Goal: Task Accomplishment & Management: Manage account settings

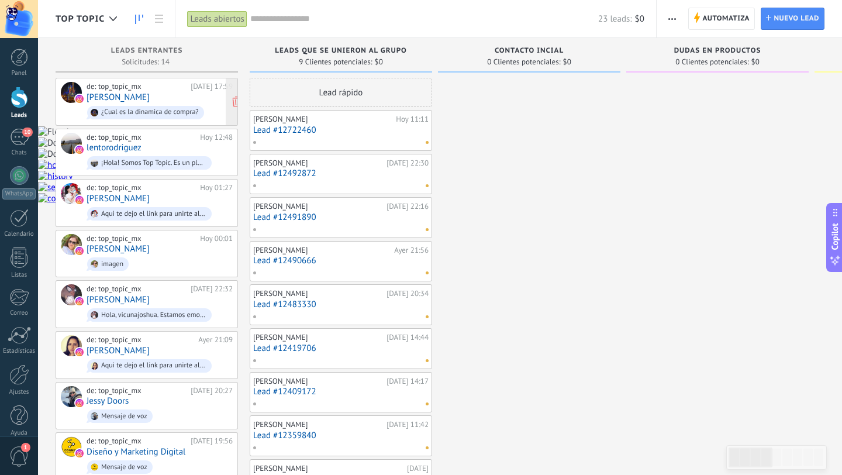
click at [163, 98] on div "de: top_topic_mx [DATE] 17:59 Ale Sierra ¿Cual es la dinamica de compra?" at bounding box center [159, 102] width 146 height 40
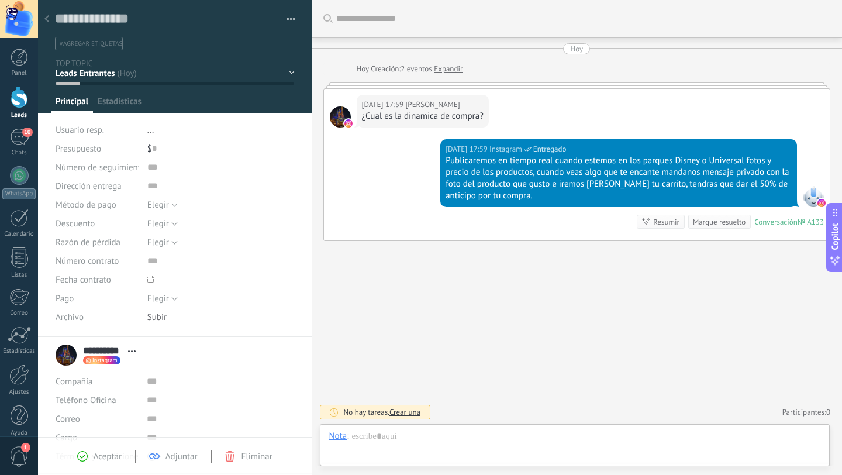
scroll to position [18, 0]
click at [49, 19] on icon at bounding box center [46, 18] width 5 height 7
